Goal: Task Accomplishment & Management: Use online tool/utility

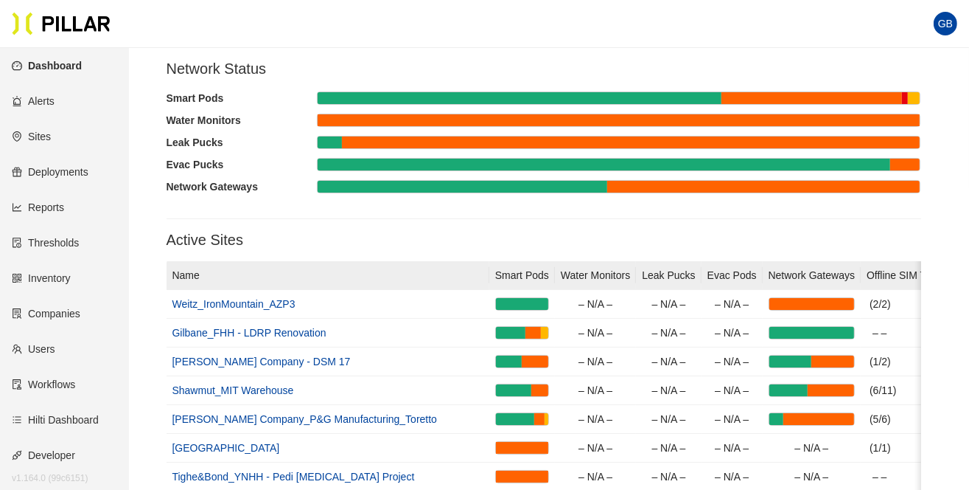
click at [36, 142] on link "Sites" at bounding box center [31, 136] width 39 height 12
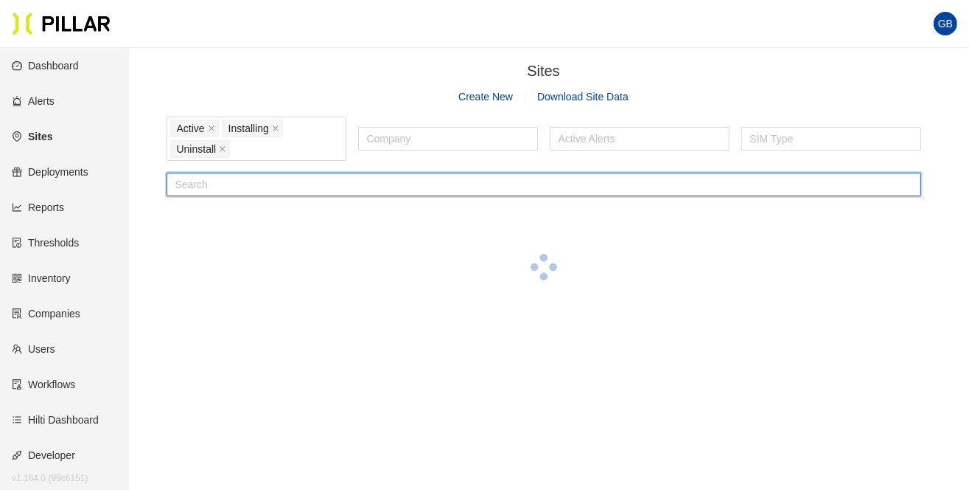
click at [233, 188] on input "text" at bounding box center [544, 185] width 755 height 24
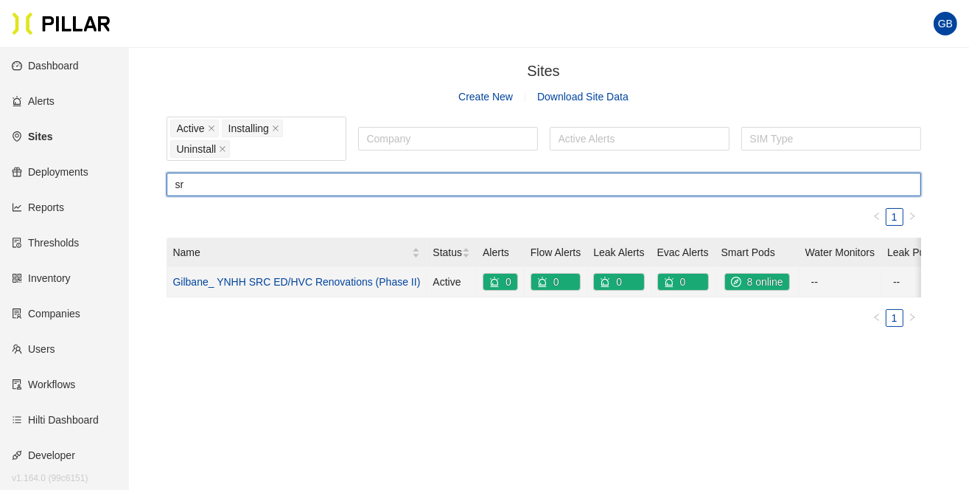
type input "sr"
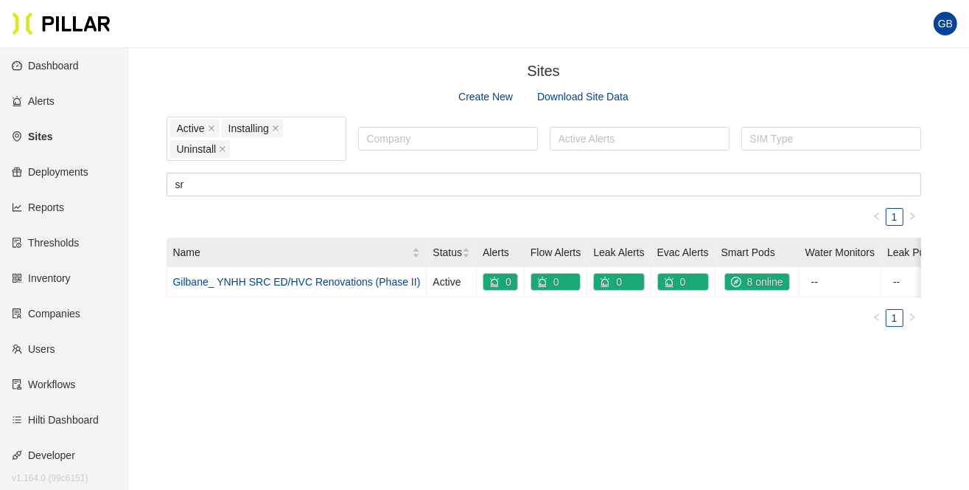
click at [288, 284] on link "Gilbane_ YNHH SRC ED/HVC Renovations (Phase II)" at bounding box center [297, 282] width 248 height 12
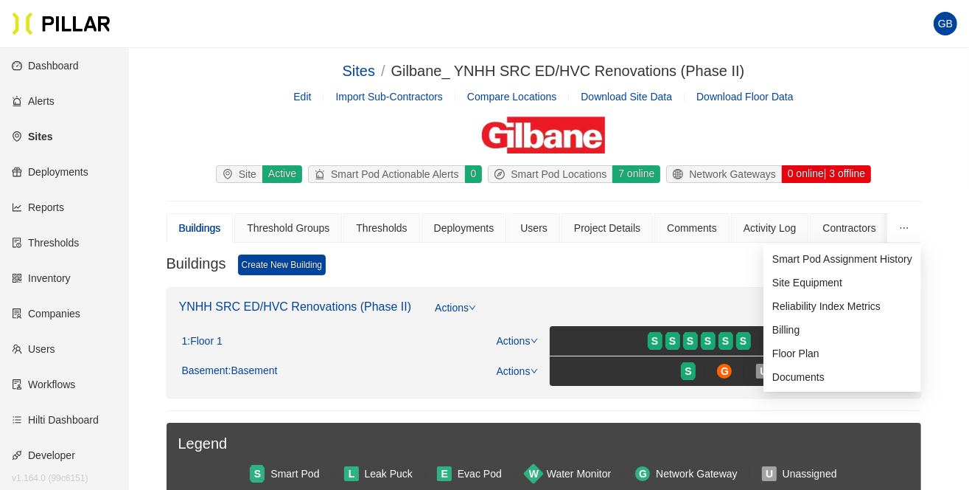
click at [902, 229] on icon "ellipsis" at bounding box center [904, 228] width 10 height 10
click at [822, 288] on li "Site Equipment" at bounding box center [843, 283] width 158 height 24
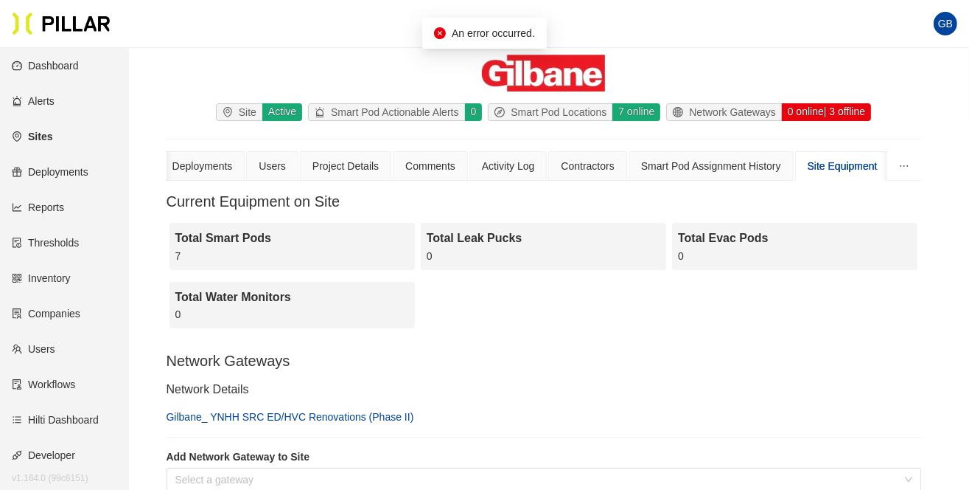
scroll to position [221, 0]
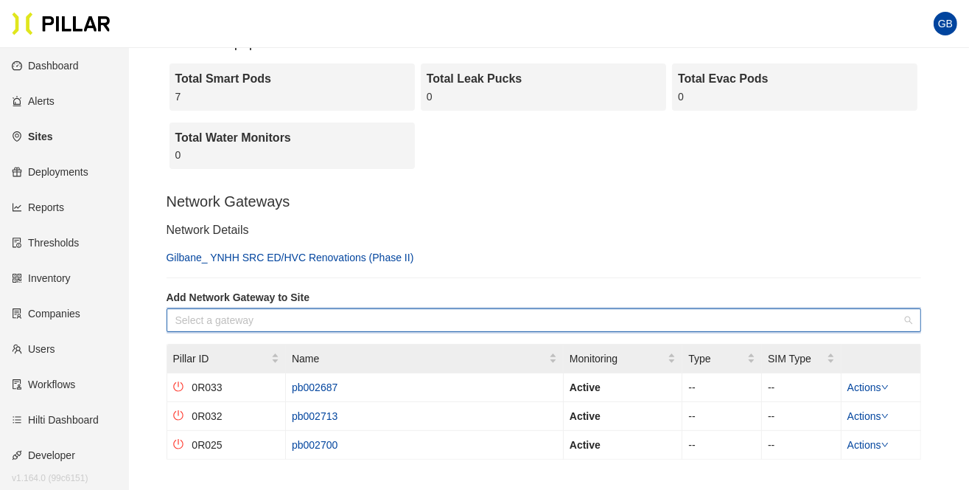
click at [378, 314] on input "search" at bounding box center [538, 320] width 727 height 22
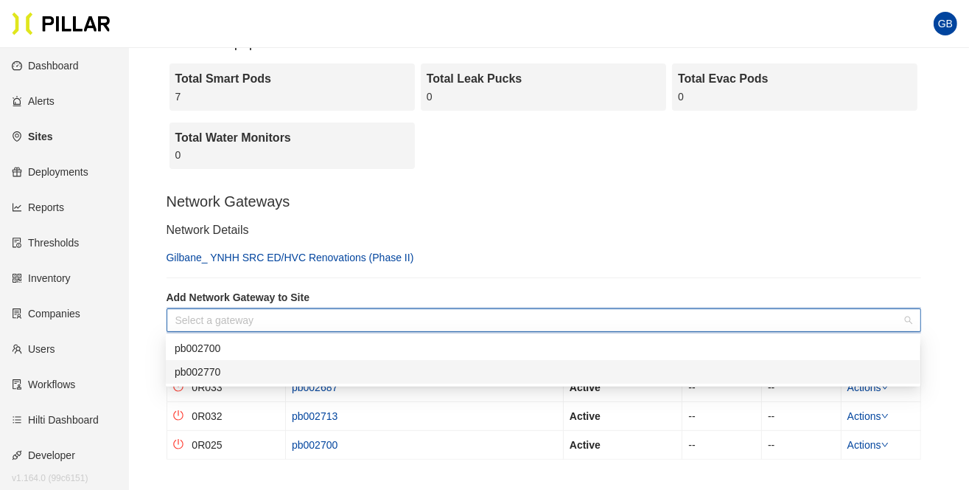
click at [237, 370] on div "pb002770" at bounding box center [543, 371] width 737 height 16
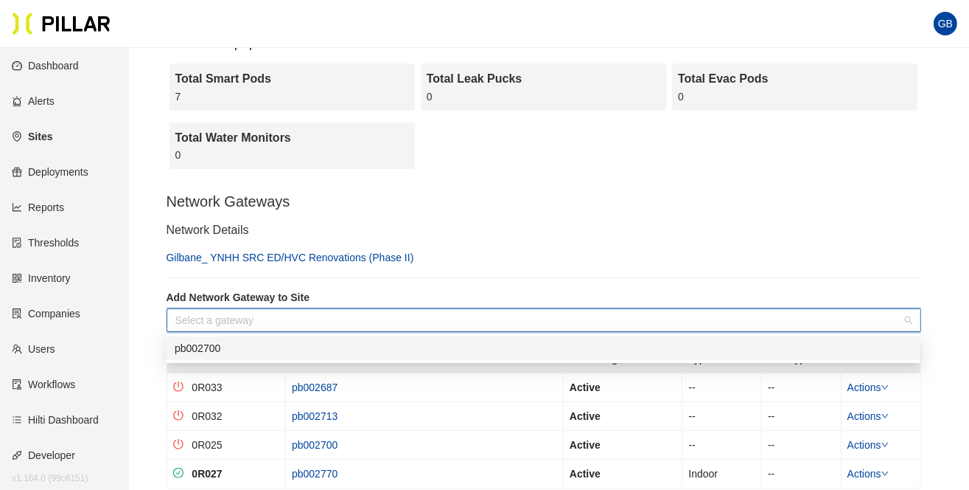
click at [296, 318] on input "search" at bounding box center [538, 320] width 727 height 22
click at [211, 352] on div "pb002700" at bounding box center [543, 348] width 737 height 16
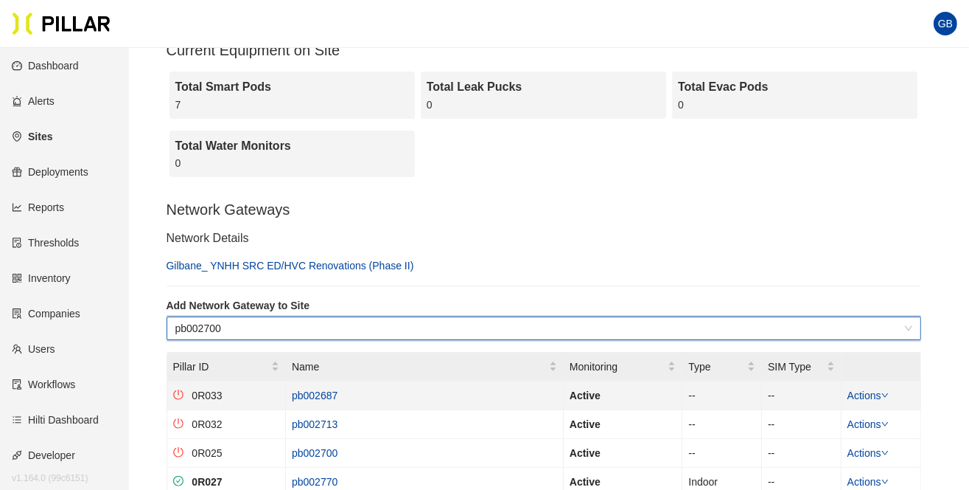
scroll to position [295, 0]
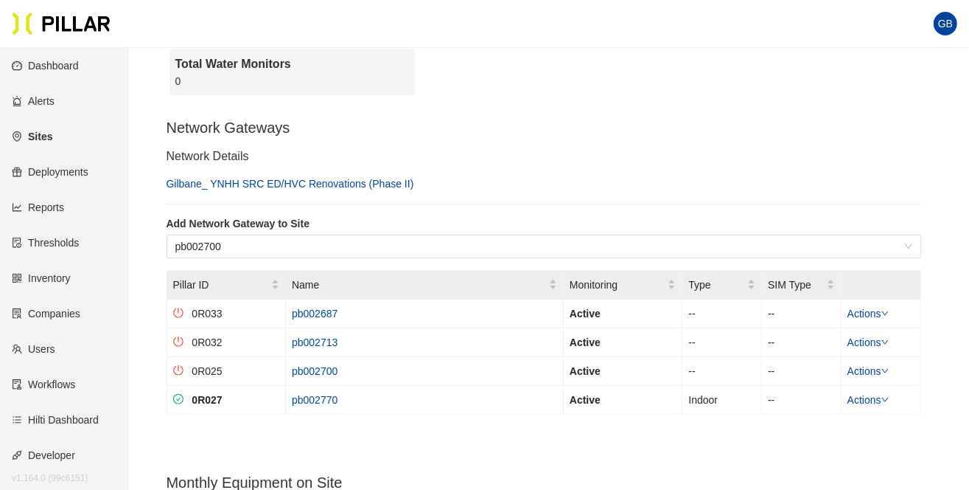
click at [279, 182] on link "Gilbane_ YNHH SRC ED/HVC Renovations (Phase II)" at bounding box center [291, 184] width 248 height 12
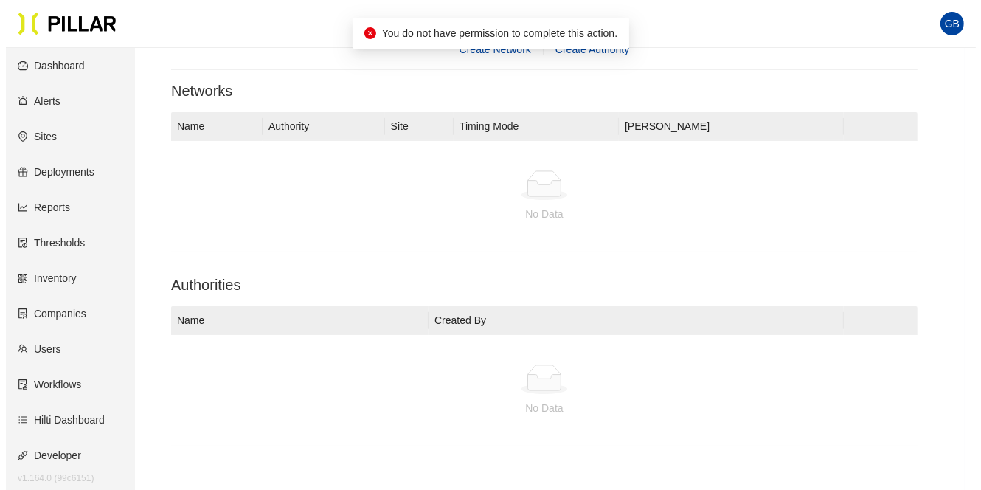
scroll to position [251, 0]
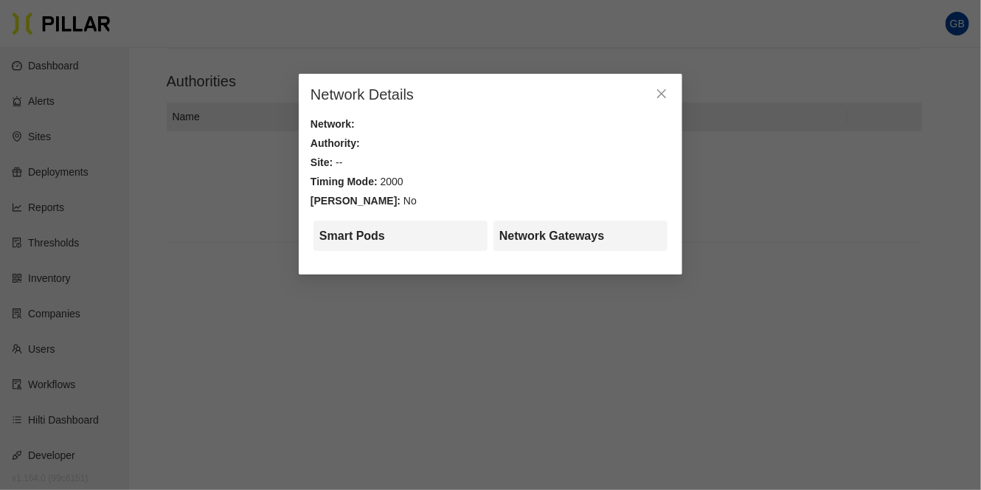
click at [826, 215] on div "Network Details Network: Authority: Site: -- Timing Mode: 2000 [PERSON_NAME]: N…" at bounding box center [490, 245] width 981 height 490
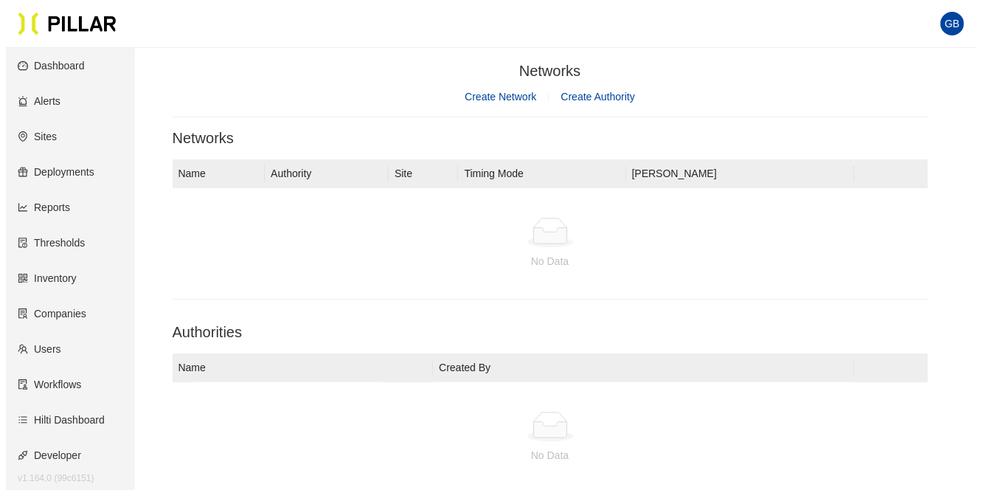
scroll to position [251, 0]
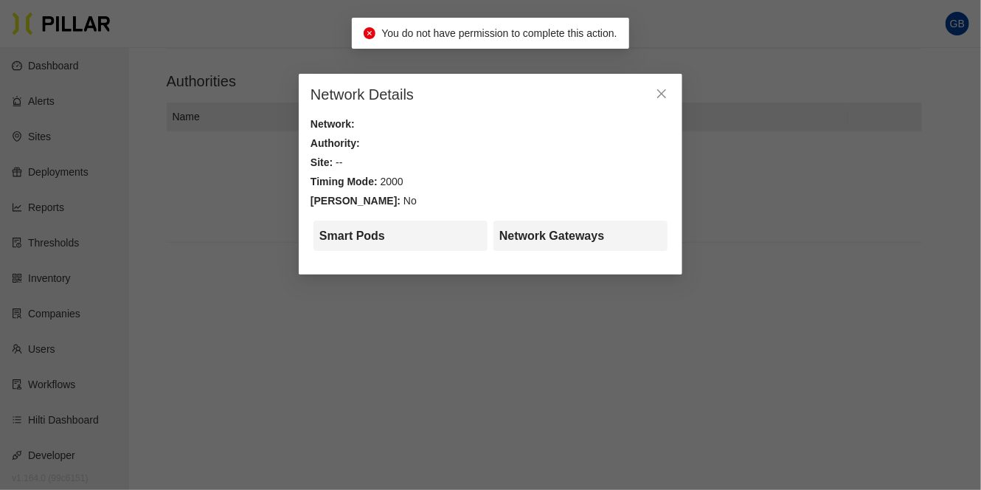
drag, startPoint x: 239, startPoint y: 189, endPoint x: 195, endPoint y: 197, distance: 44.1
click at [240, 185] on div "Network Details Network: Authority: Site: -- Timing Mode: 2000 [PERSON_NAME]: N…" at bounding box center [490, 245] width 981 height 490
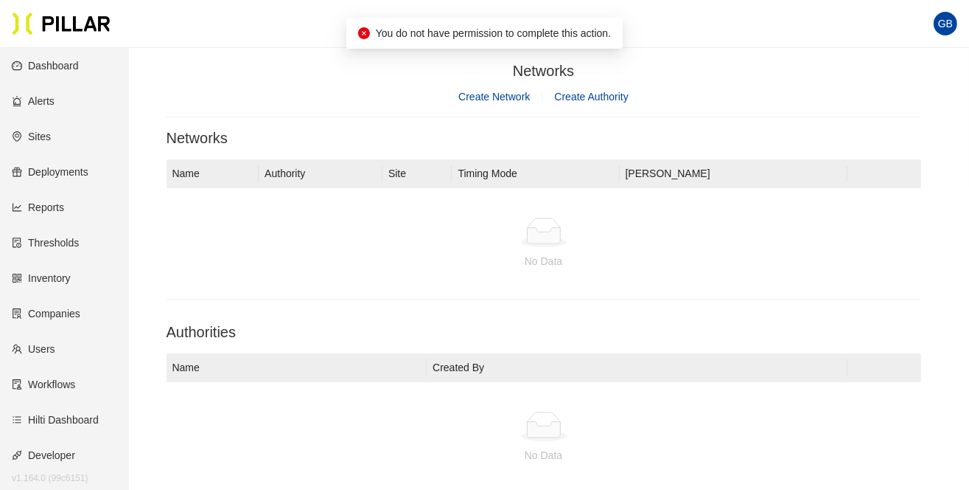
click at [38, 138] on link "Sites" at bounding box center [31, 136] width 39 height 12
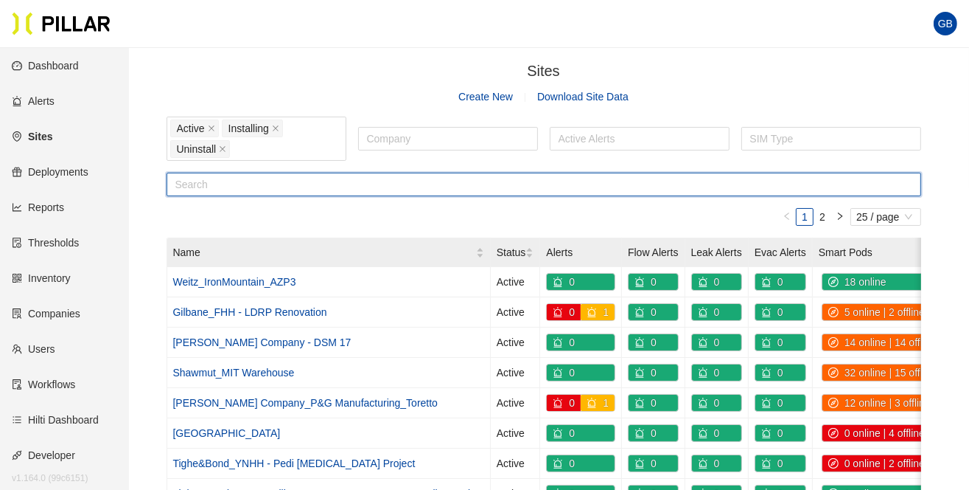
click at [227, 181] on input "text" at bounding box center [544, 185] width 755 height 24
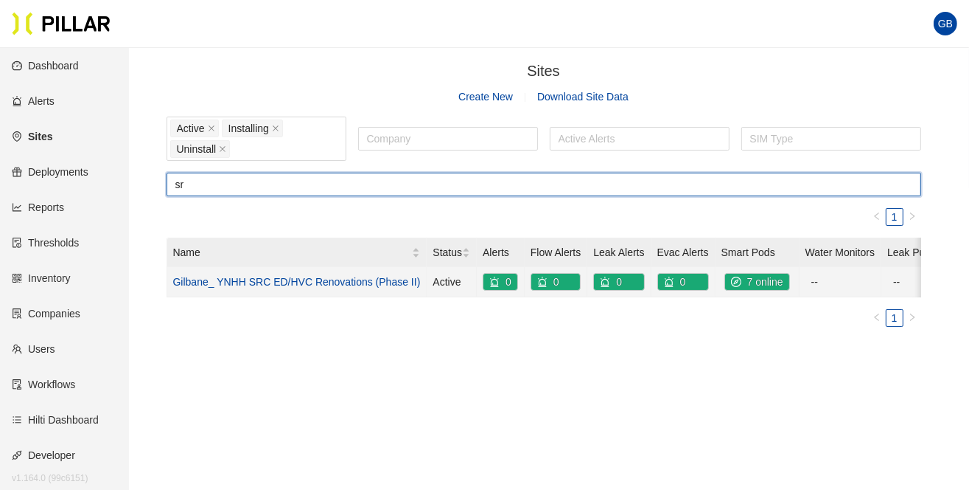
type input "sr"
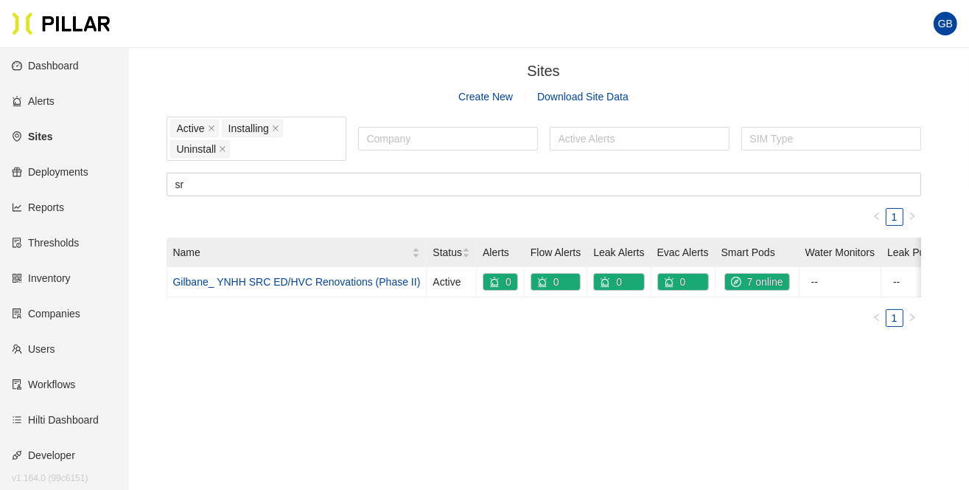
click at [280, 281] on link "Gilbane_ YNHH SRC ED/HVC Renovations (Phase II)" at bounding box center [297, 282] width 248 height 12
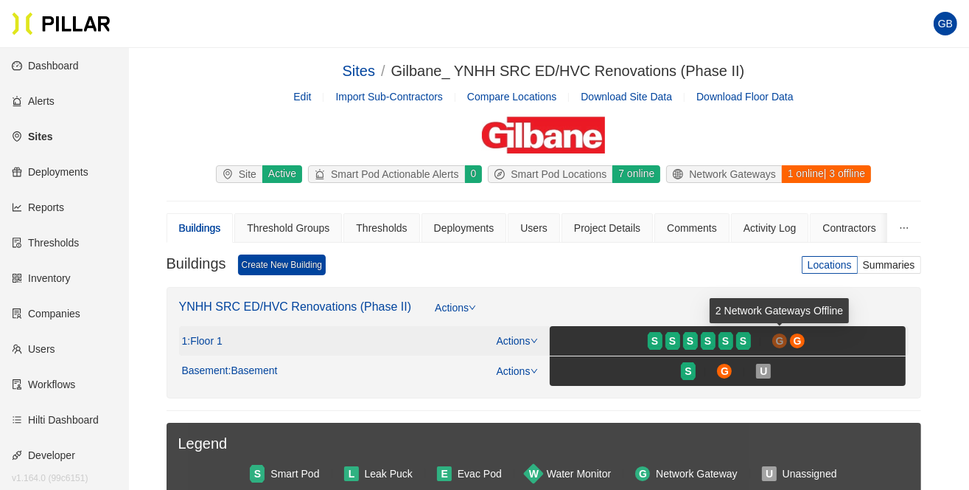
click at [784, 337] on span "G" at bounding box center [780, 341] width 8 height 16
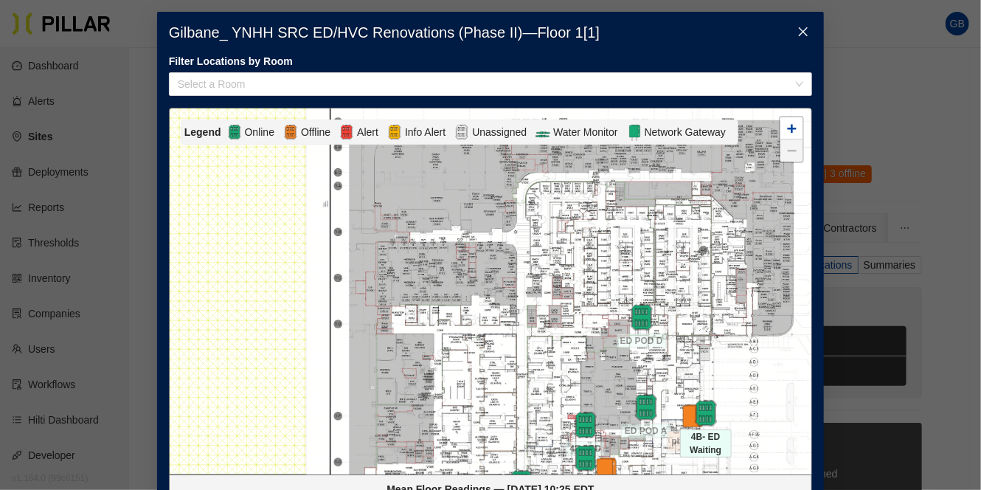
click at [680, 419] on div at bounding box center [706, 413] width 52 height 27
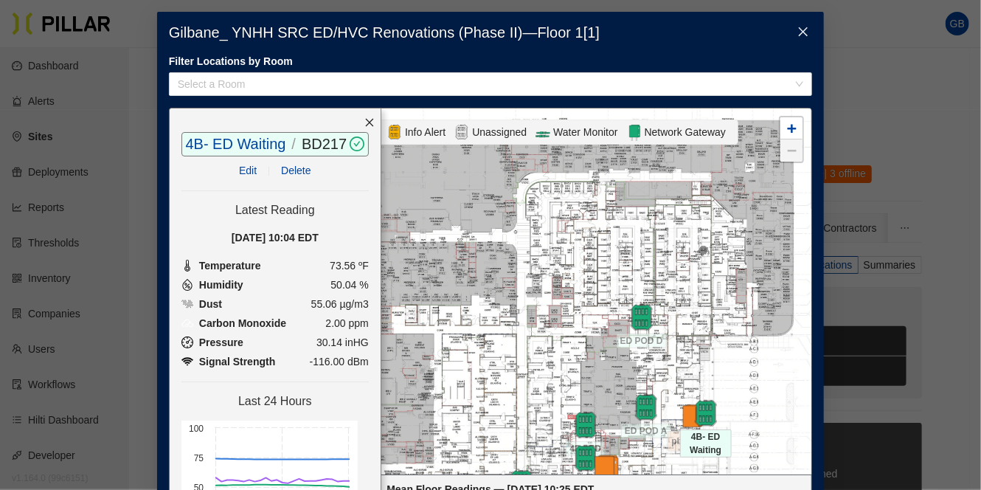
click at [604, 465] on img at bounding box center [605, 470] width 32 height 32
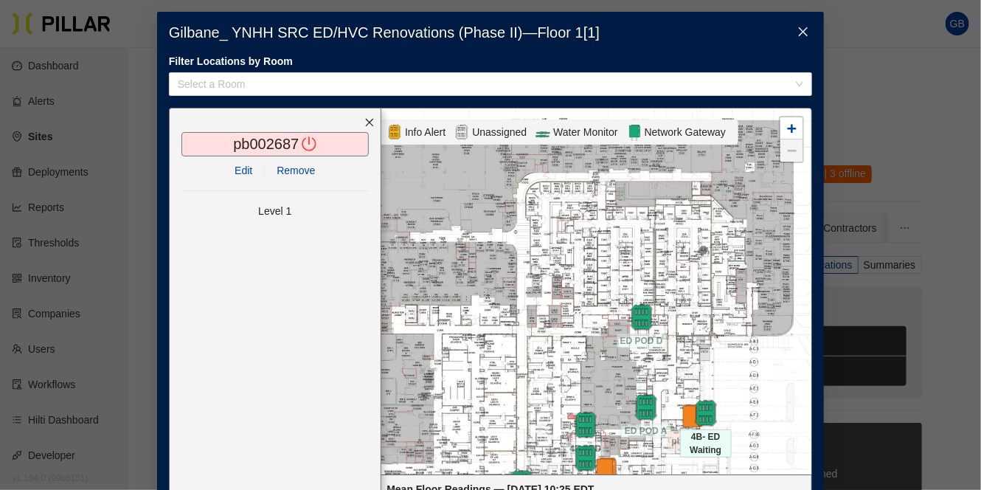
click at [592, 356] on div at bounding box center [490, 291] width 641 height 366
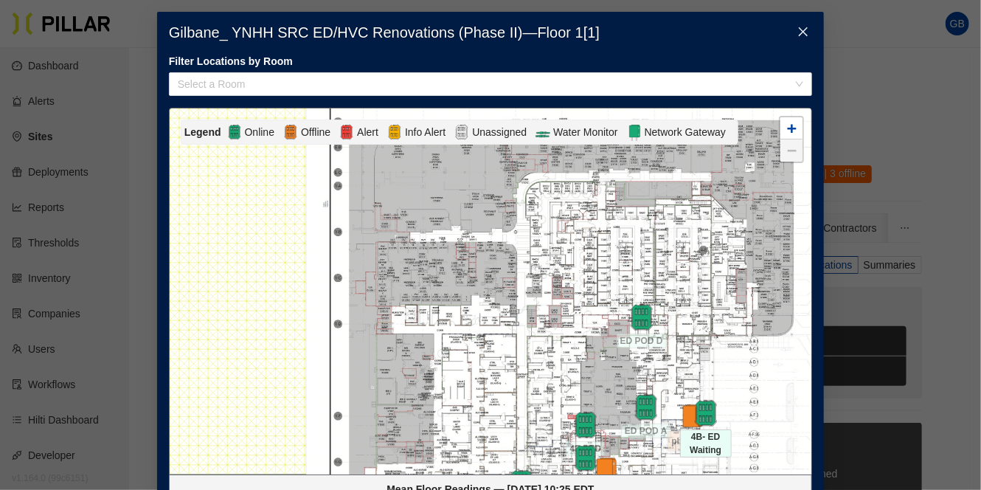
click at [592, 356] on div at bounding box center [490, 291] width 641 height 366
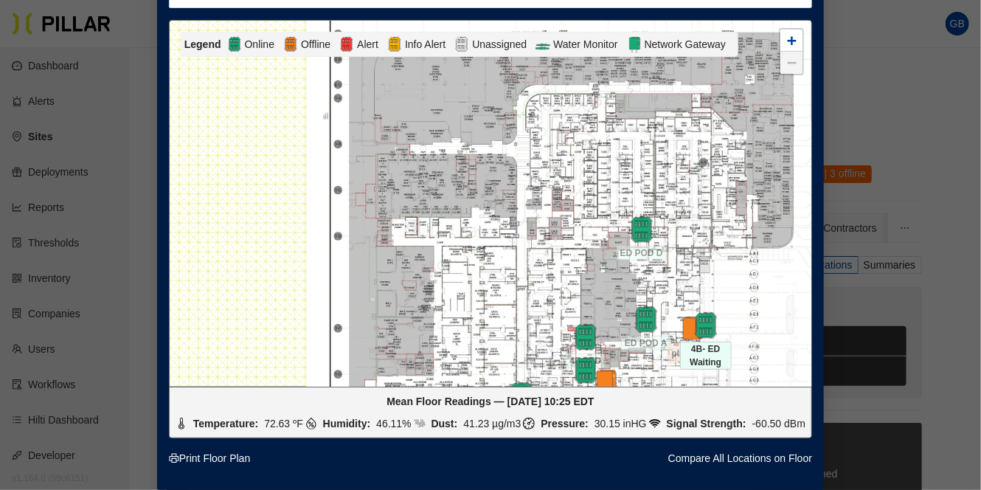
scroll to position [99, 0]
click at [893, 88] on div "Gilbane_ YNHH SRC ED/HVC Renovations (Phase II) — Floor 1 [ 1 ] Filter Location…" at bounding box center [490, 245] width 981 height 490
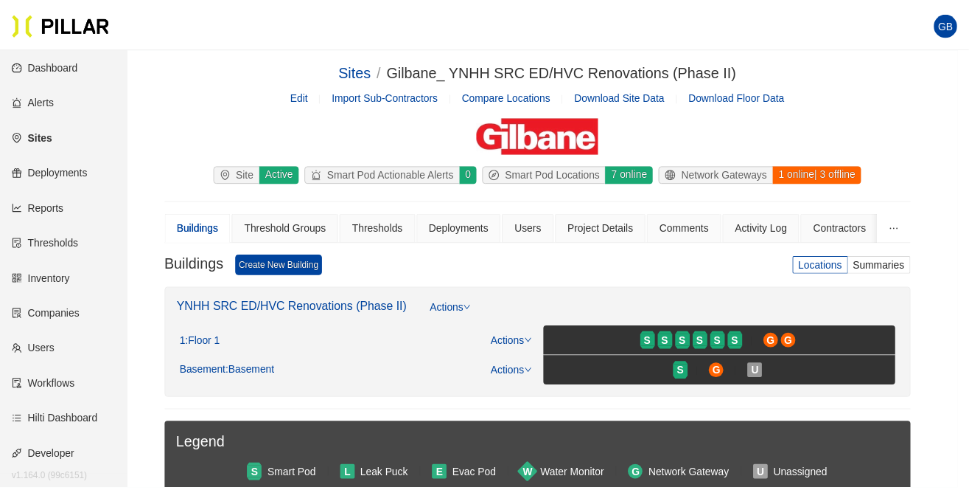
scroll to position [76, 0]
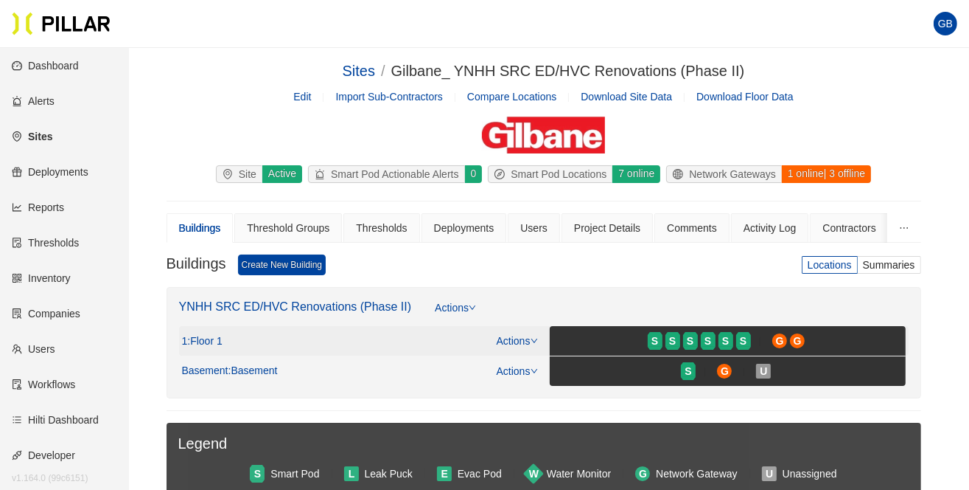
click at [510, 338] on link "Actions" at bounding box center [517, 341] width 41 height 12
click at [555, 363] on link "View/Edit Floor Plan" at bounding box center [548, 363] width 93 height 16
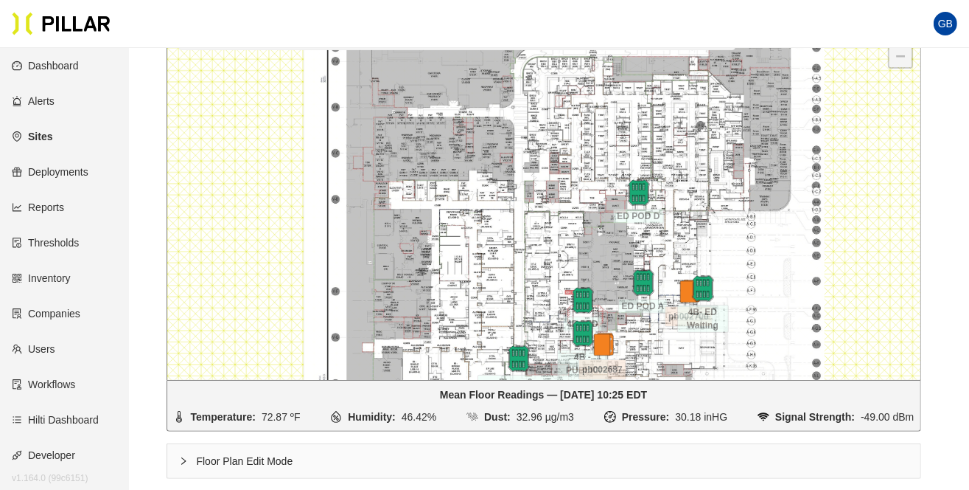
scroll to position [369, 0]
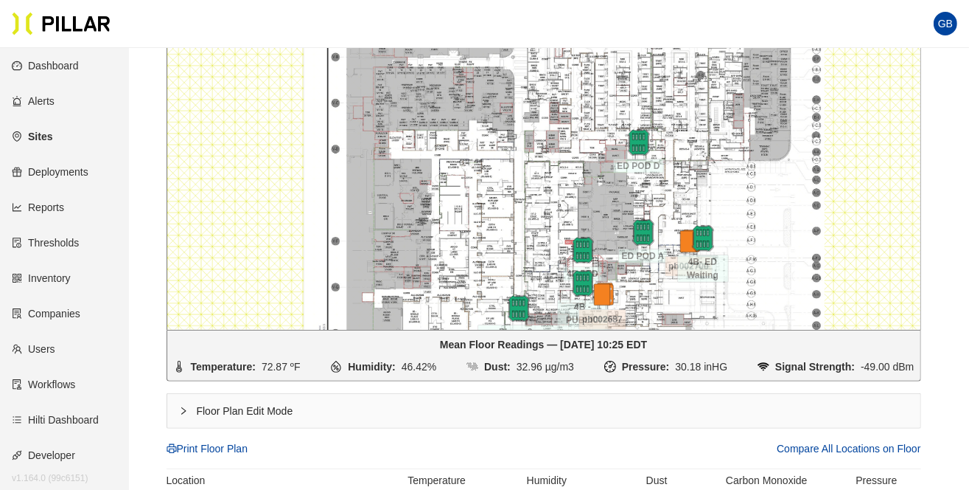
click at [563, 178] on div at bounding box center [543, 147] width 753 height 366
click at [496, 147] on div at bounding box center [543, 147] width 753 height 366
click at [496, 145] on div at bounding box center [543, 147] width 753 height 366
click at [230, 408] on div "Floor Plan Edit Mode" at bounding box center [543, 411] width 753 height 34
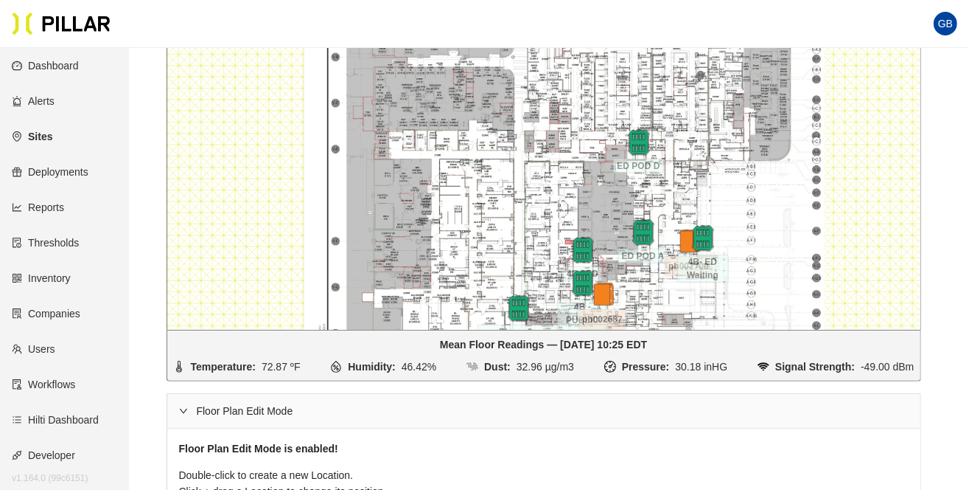
click at [537, 160] on div at bounding box center [543, 147] width 753 height 366
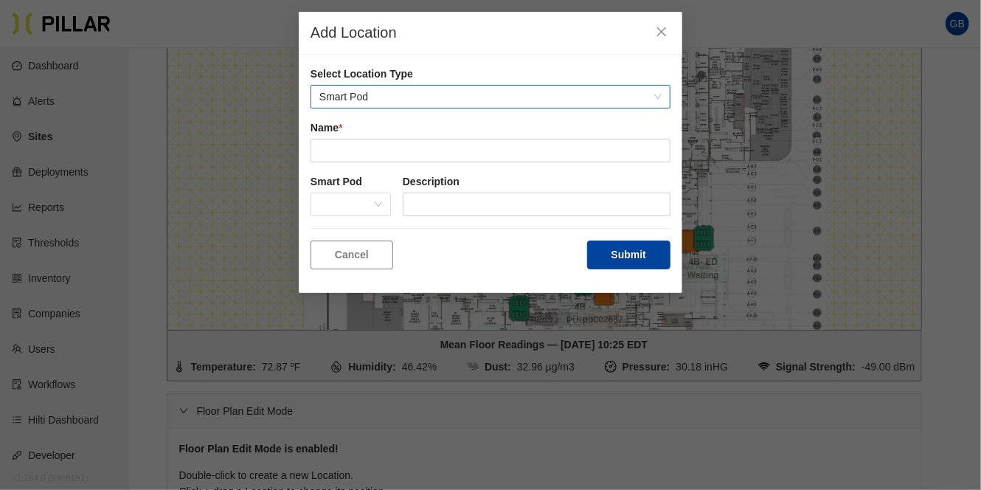
click at [404, 91] on span "Smart Pod" at bounding box center [490, 97] width 342 height 22
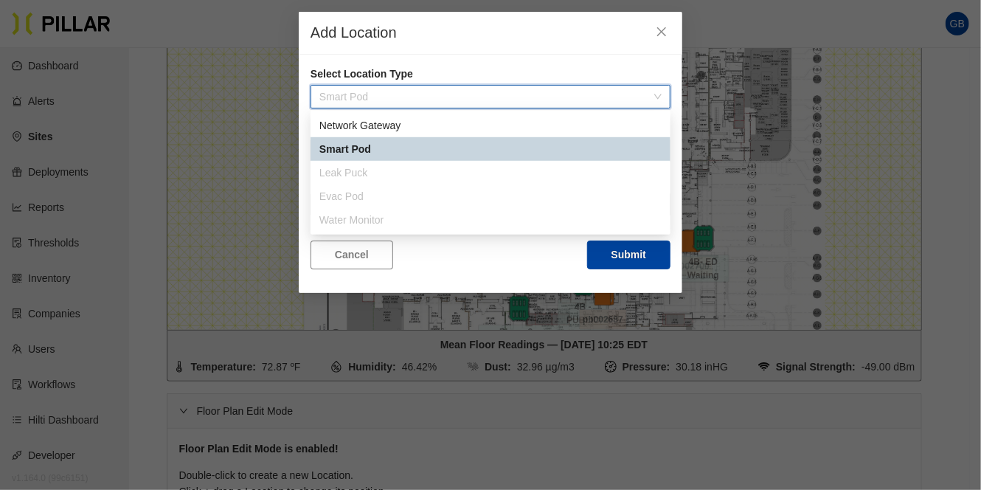
click at [404, 91] on span "Smart Pod" at bounding box center [490, 97] width 342 height 22
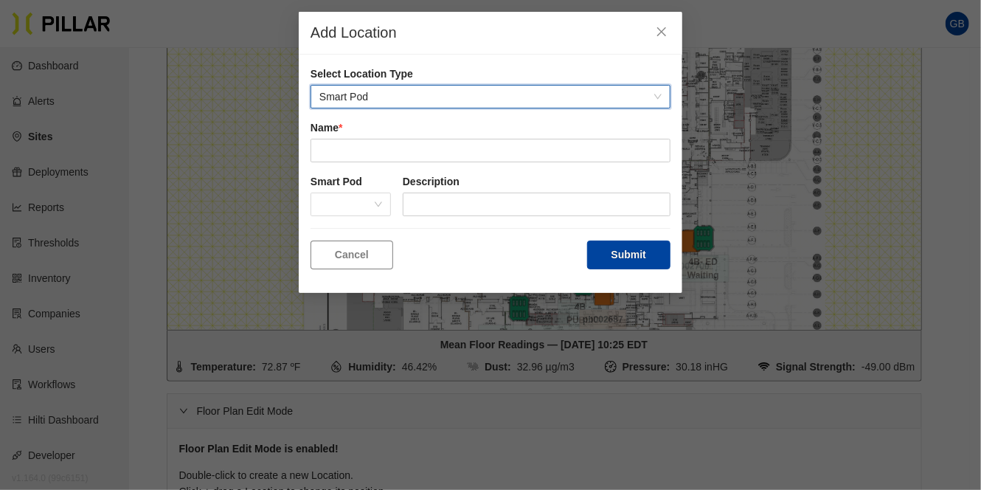
click at [403, 89] on span "Smart Pod" at bounding box center [490, 97] width 342 height 22
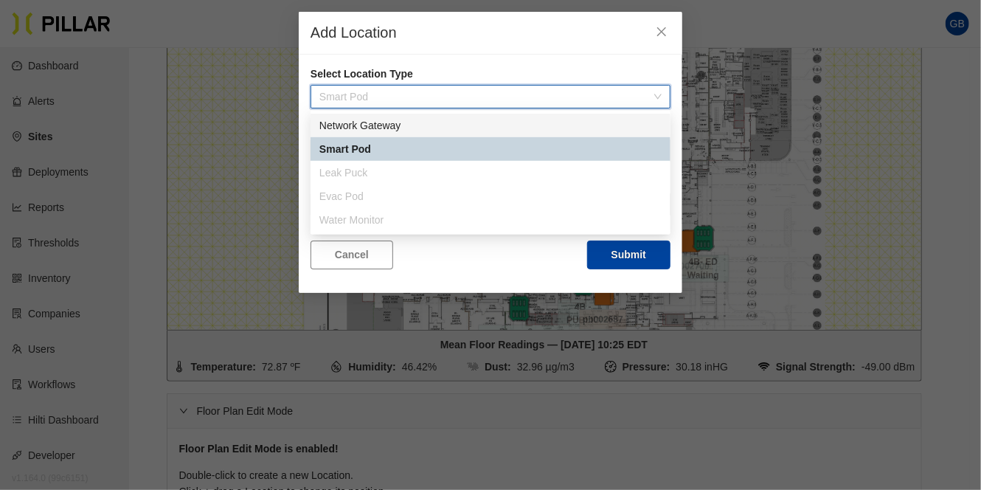
click at [386, 125] on div "Network Gateway" at bounding box center [490, 125] width 342 height 16
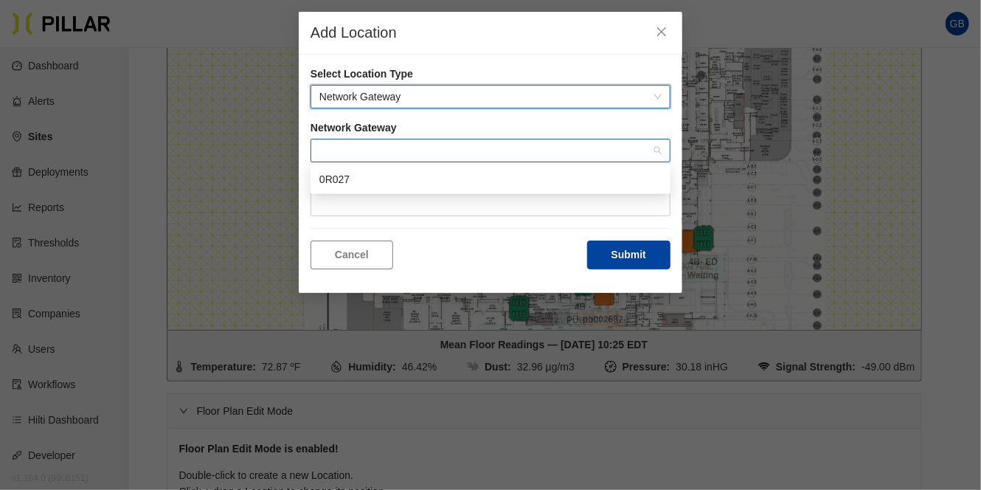
click at [370, 147] on span at bounding box center [490, 150] width 342 height 22
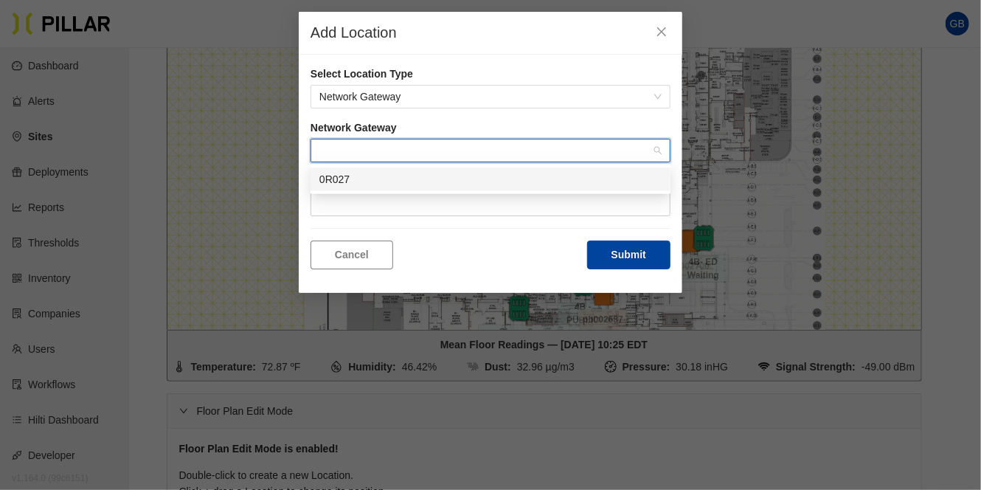
click at [360, 175] on div "0R027" at bounding box center [490, 179] width 342 height 16
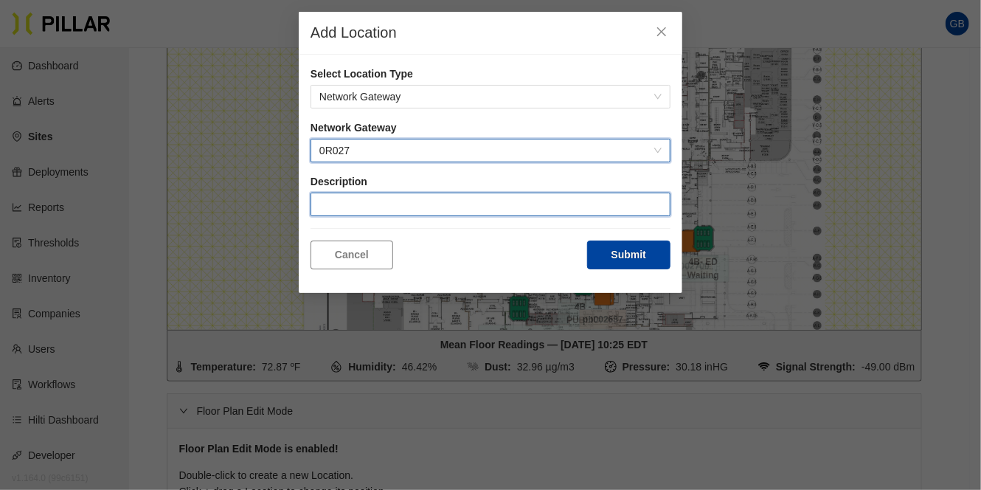
click at [357, 200] on input "text" at bounding box center [490, 204] width 360 height 24
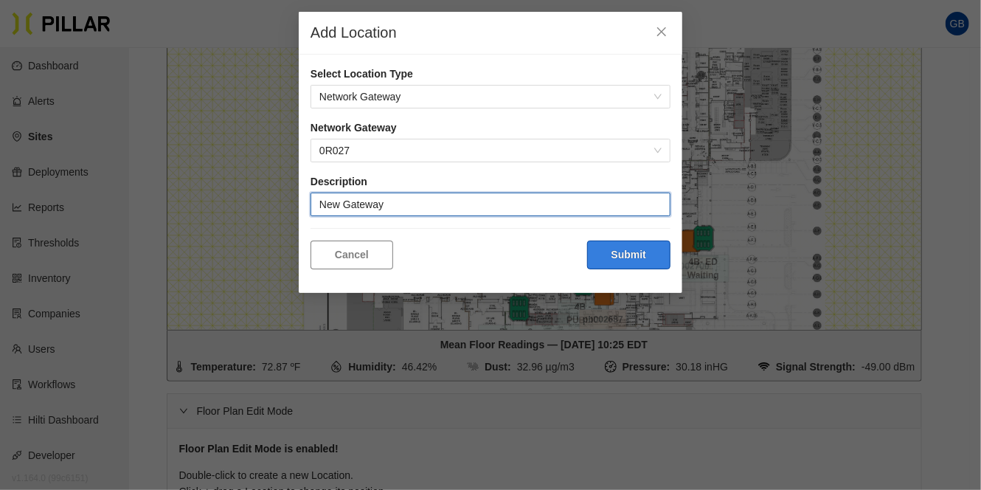
type input "New Gateway"
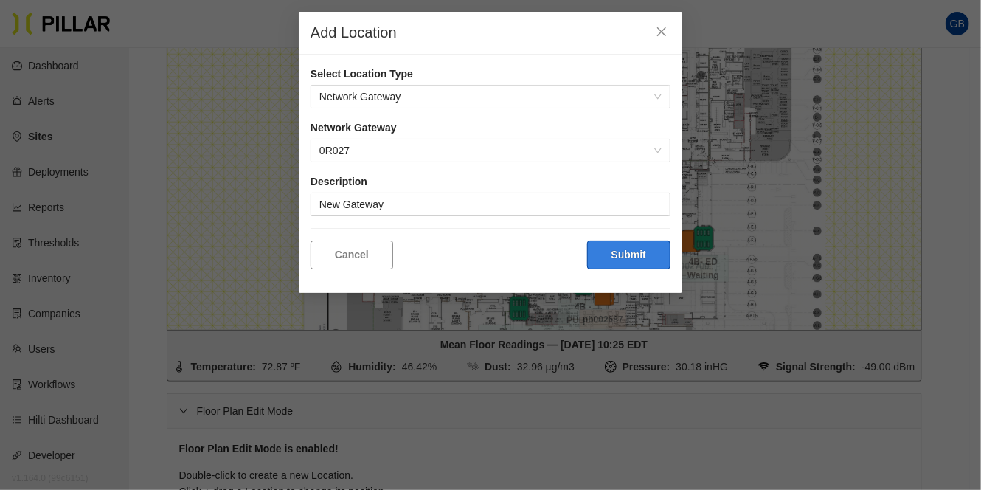
click at [641, 254] on button "Submit" at bounding box center [628, 254] width 83 height 29
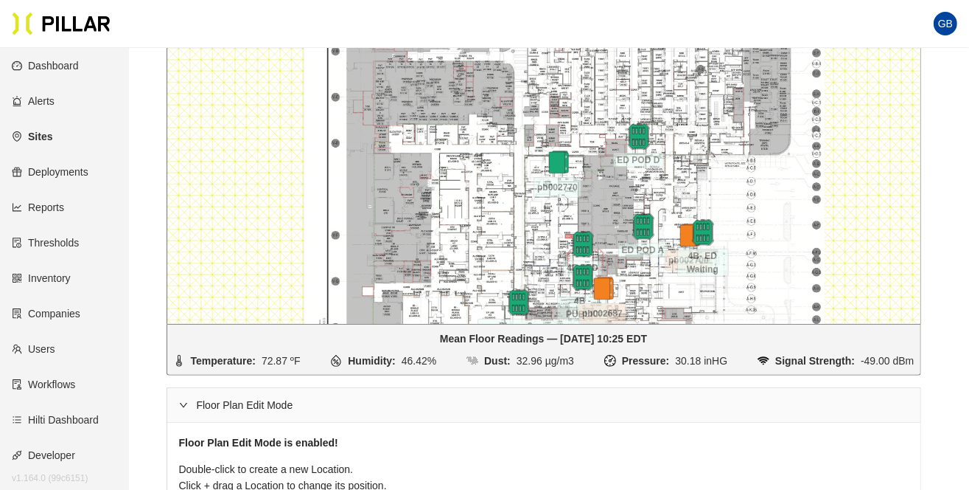
scroll to position [221, 0]
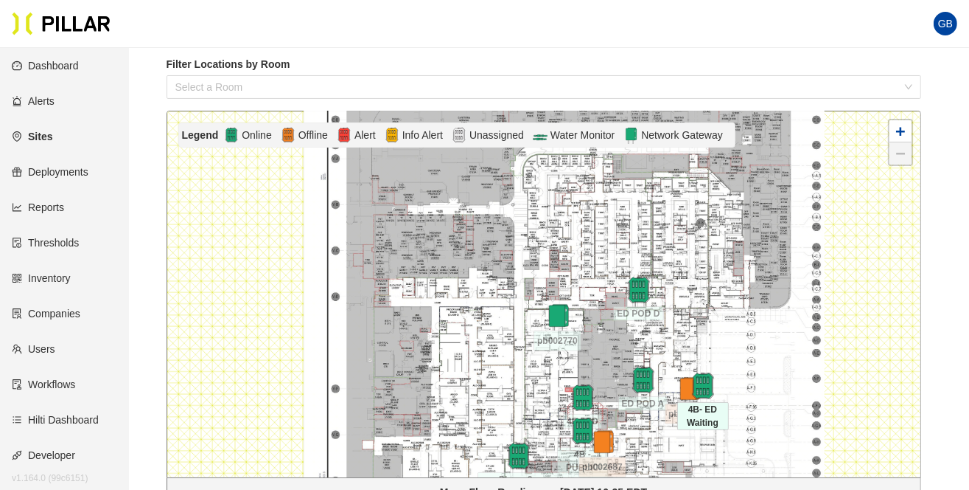
click at [683, 389] on div at bounding box center [704, 385] width 52 height 27
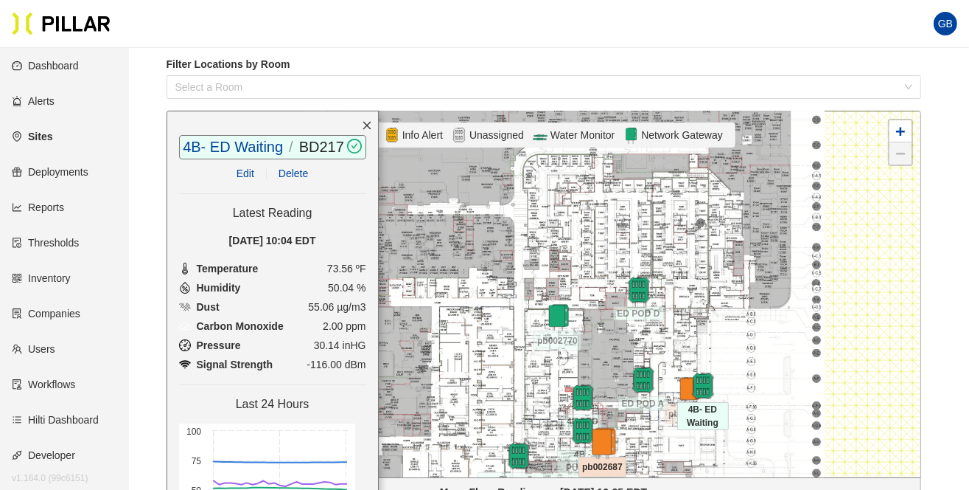
click at [600, 436] on img at bounding box center [603, 443] width 32 height 32
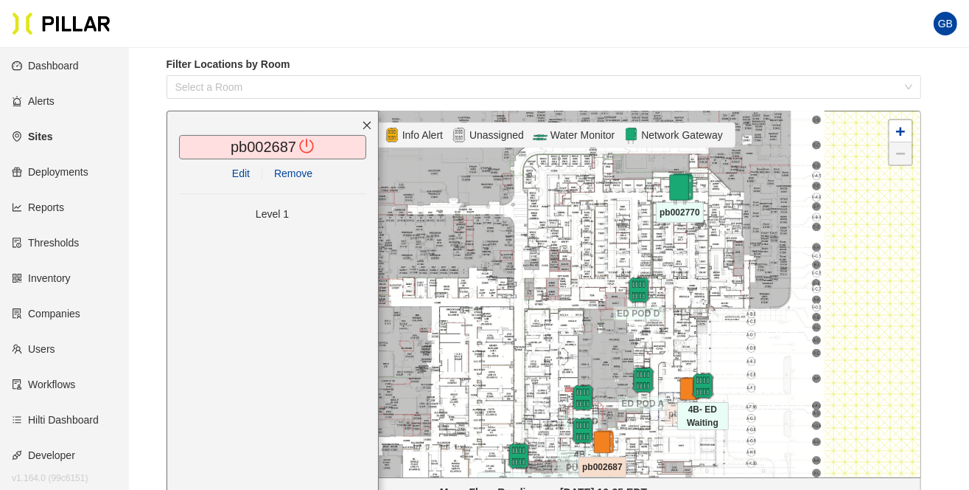
drag, startPoint x: 558, startPoint y: 313, endPoint x: 680, endPoint y: 185, distance: 177.3
click at [680, 185] on img at bounding box center [680, 189] width 32 height 32
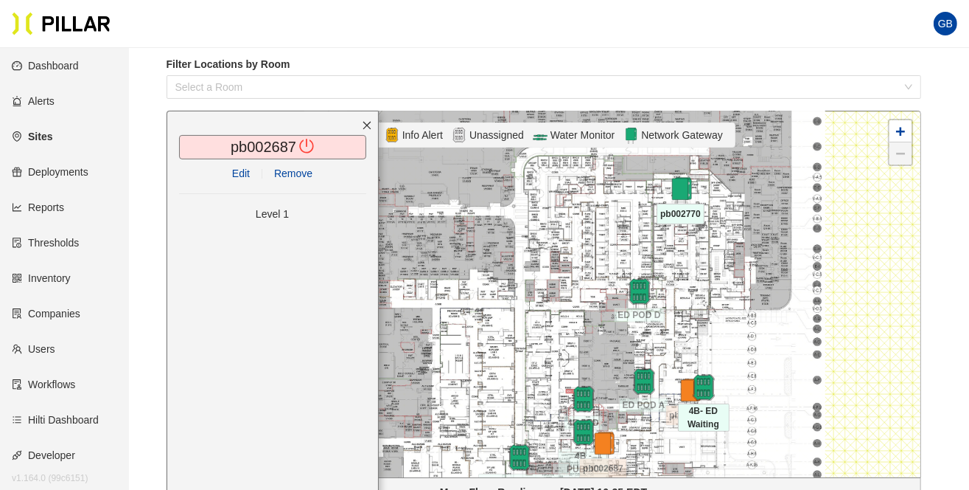
drag, startPoint x: 608, startPoint y: 436, endPoint x: 528, endPoint y: 291, distance: 165.6
click at [528, 291] on div at bounding box center [543, 294] width 753 height 366
click at [608, 445] on img at bounding box center [604, 444] width 32 height 32
click at [608, 445] on img at bounding box center [604, 444] width 27 height 27
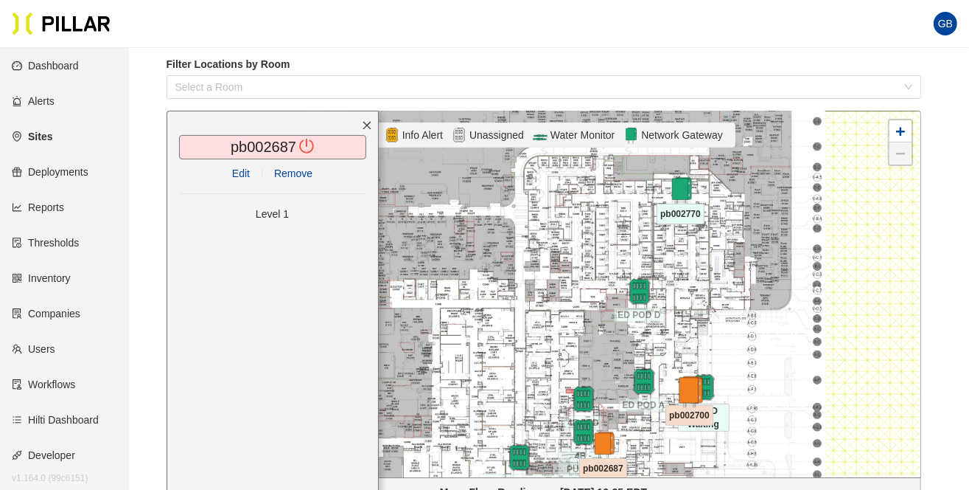
click at [684, 389] on img at bounding box center [690, 391] width 32 height 32
click at [684, 182] on img at bounding box center [681, 190] width 32 height 32
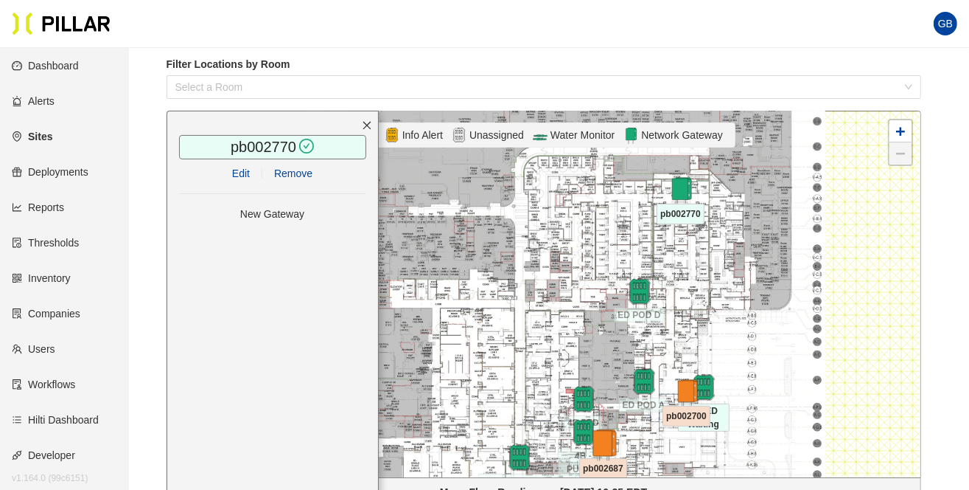
click at [608, 442] on img at bounding box center [604, 444] width 32 height 32
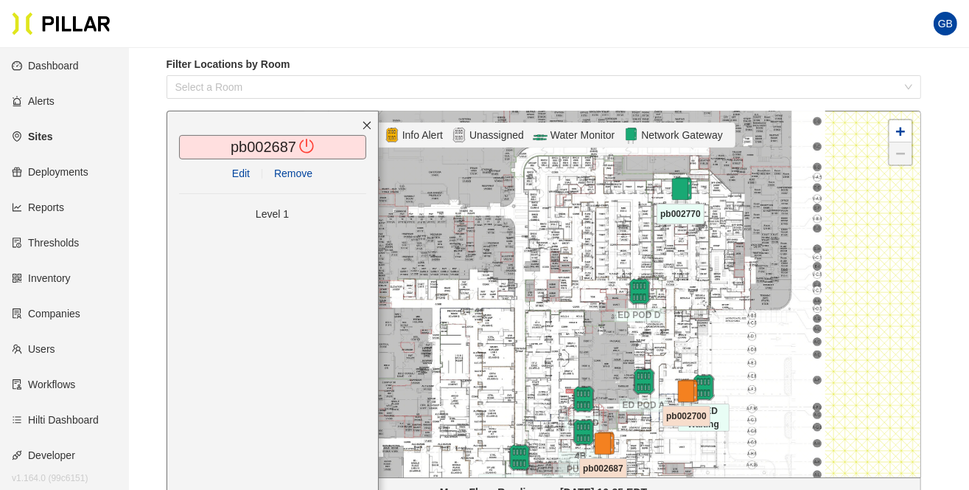
click at [297, 172] on span "Remove" at bounding box center [293, 173] width 38 height 16
click at [686, 386] on div at bounding box center [704, 387] width 52 height 27
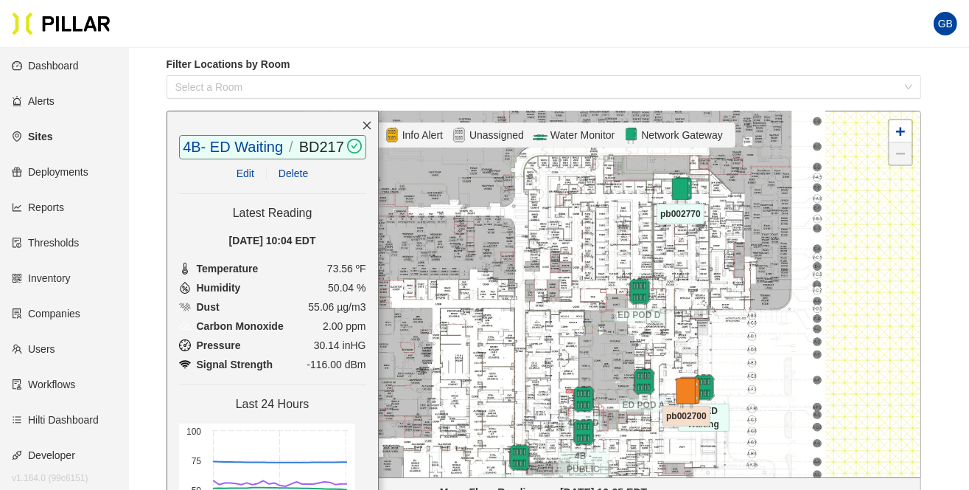
click at [689, 391] on img at bounding box center [687, 392] width 32 height 32
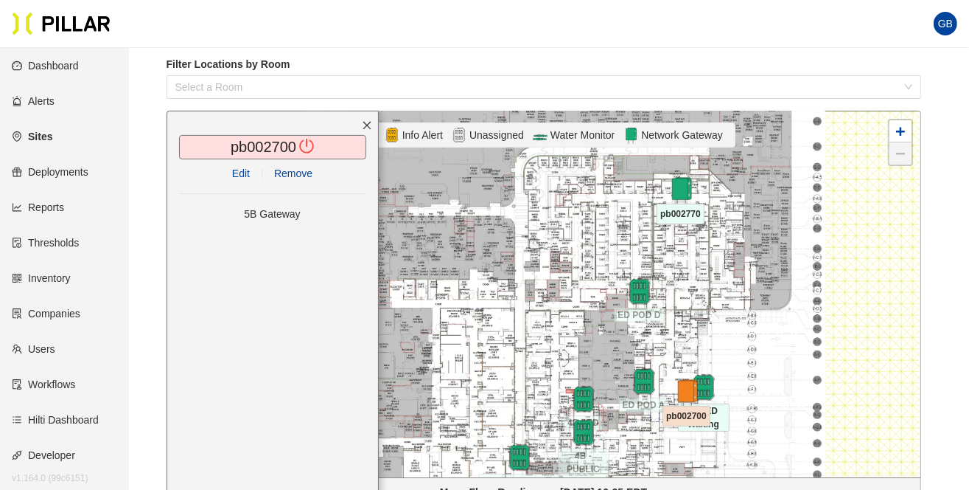
click at [304, 173] on span "Remove" at bounding box center [293, 173] width 38 height 16
drag, startPoint x: 683, startPoint y: 187, endPoint x: 730, endPoint y: 200, distance: 48.3
click at [730, 200] on img at bounding box center [727, 203] width 32 height 32
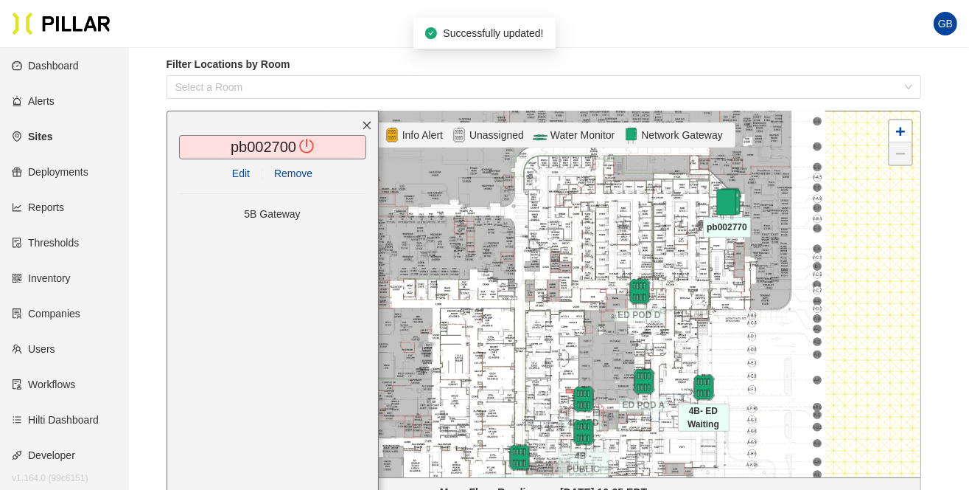
click at [724, 202] on img at bounding box center [727, 203] width 32 height 32
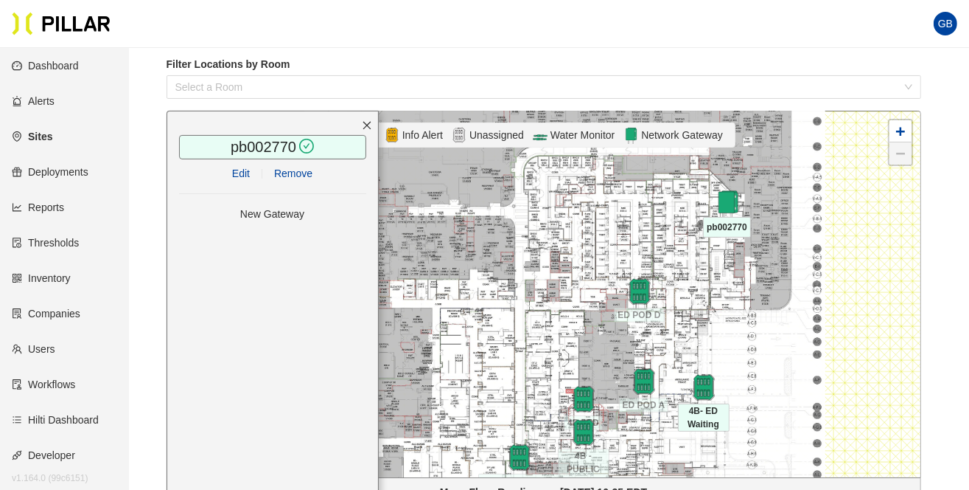
click at [242, 170] on link "Edit" at bounding box center [241, 173] width 18 height 12
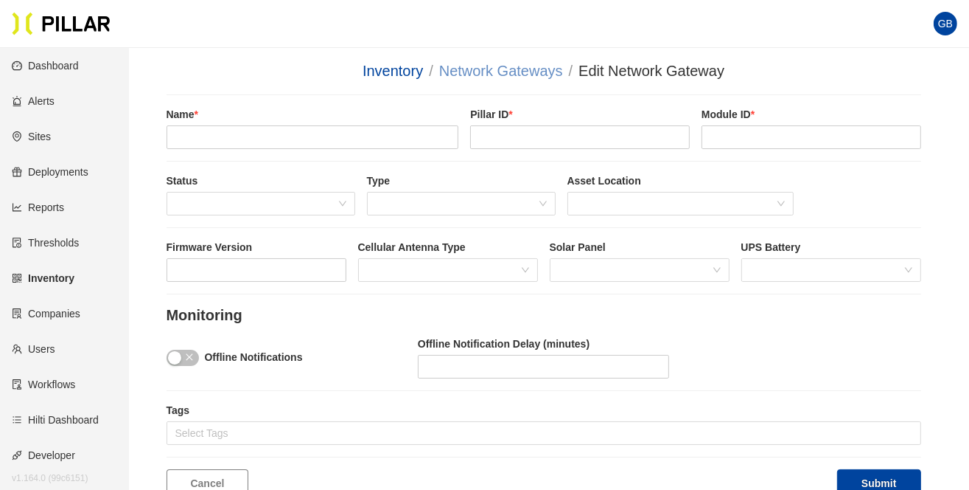
click at [509, 67] on link "Network Gateways" at bounding box center [501, 71] width 124 height 16
